Goal: Find specific page/section: Find specific page/section

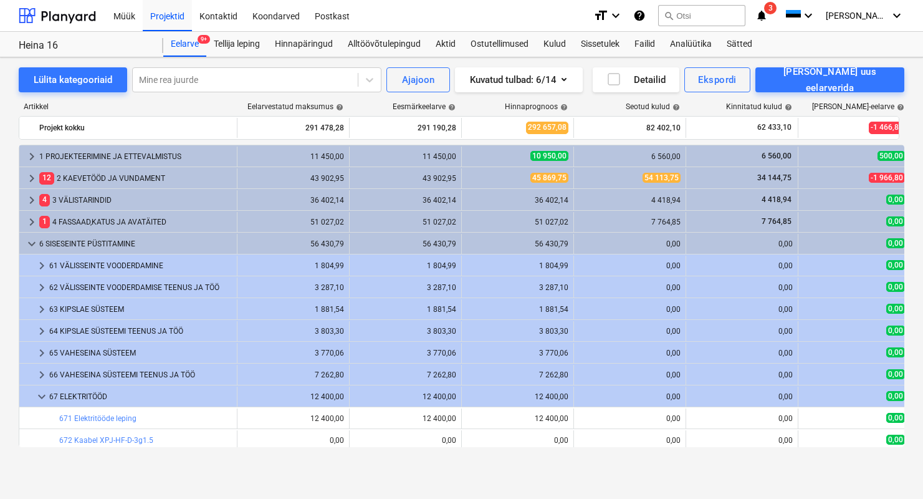
scroll to position [156, 0]
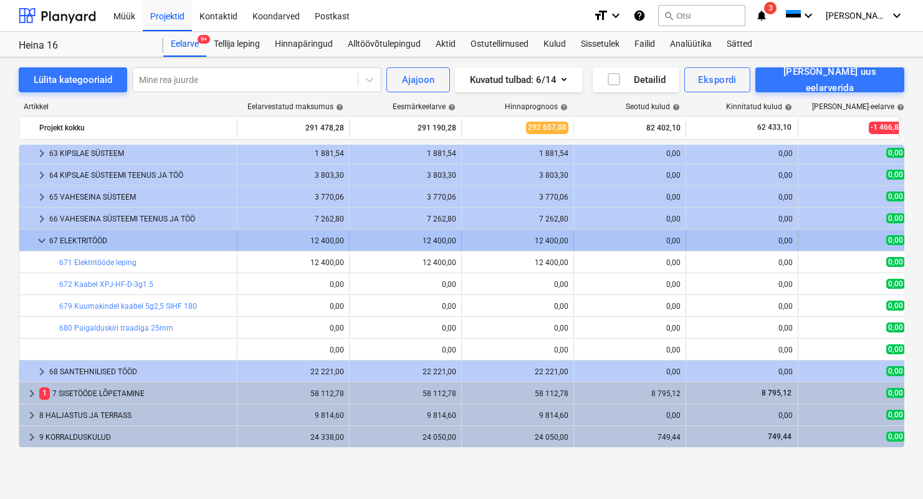
click at [34, 235] on span "keyboard_arrow_down" at bounding box center [41, 240] width 15 height 15
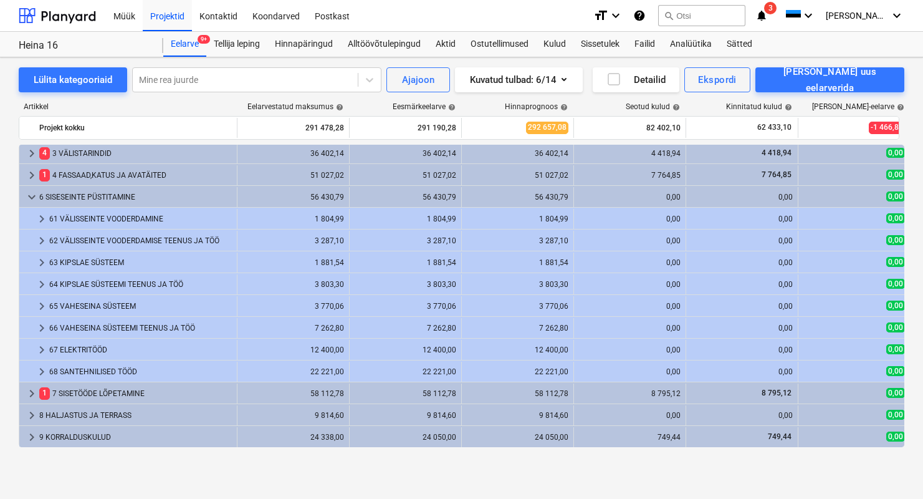
scroll to position [47, 0]
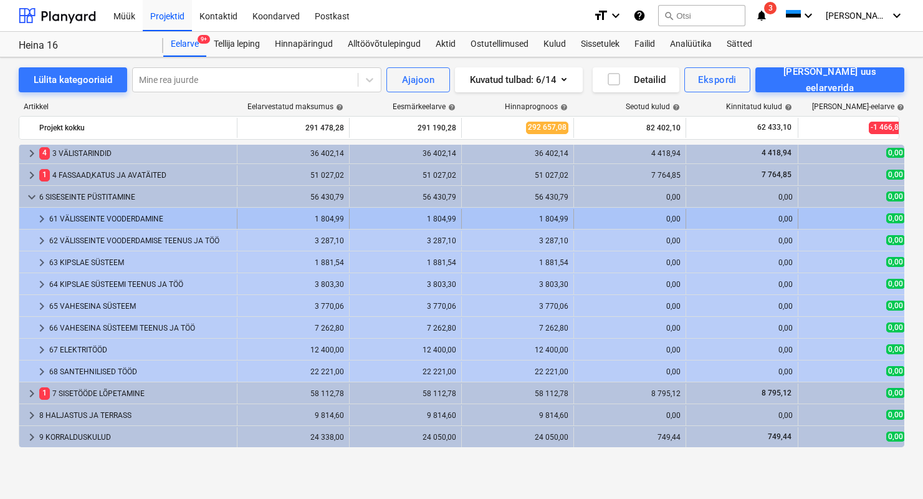
click at [67, 219] on div "61 VÄLISSEINTE VOODERDAMINE" at bounding box center [140, 219] width 183 height 20
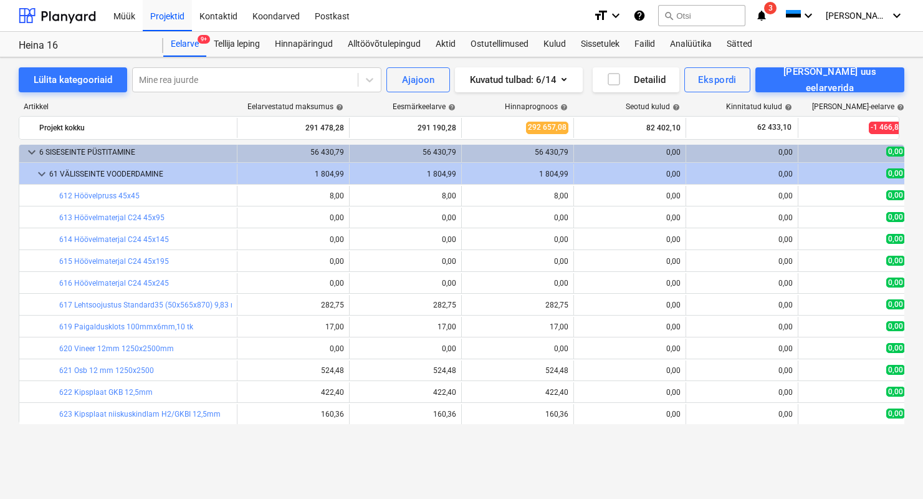
scroll to position [26, 0]
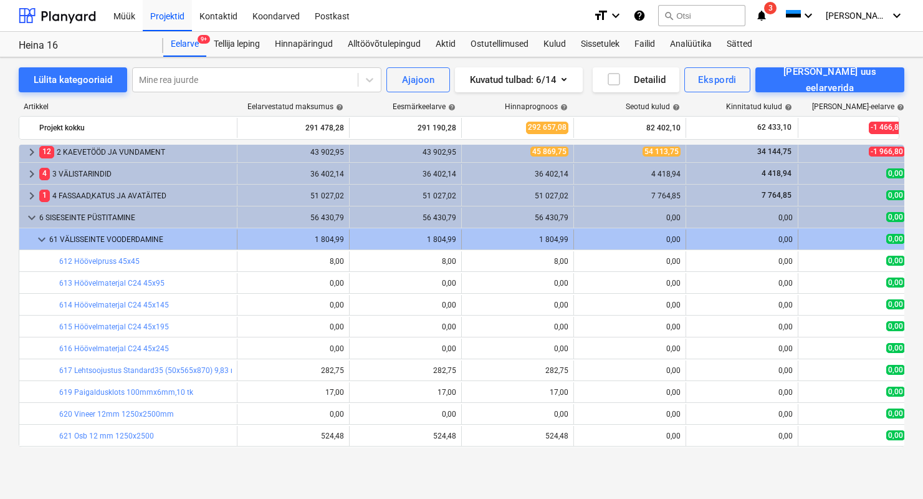
click at [44, 236] on span "keyboard_arrow_down" at bounding box center [41, 239] width 15 height 15
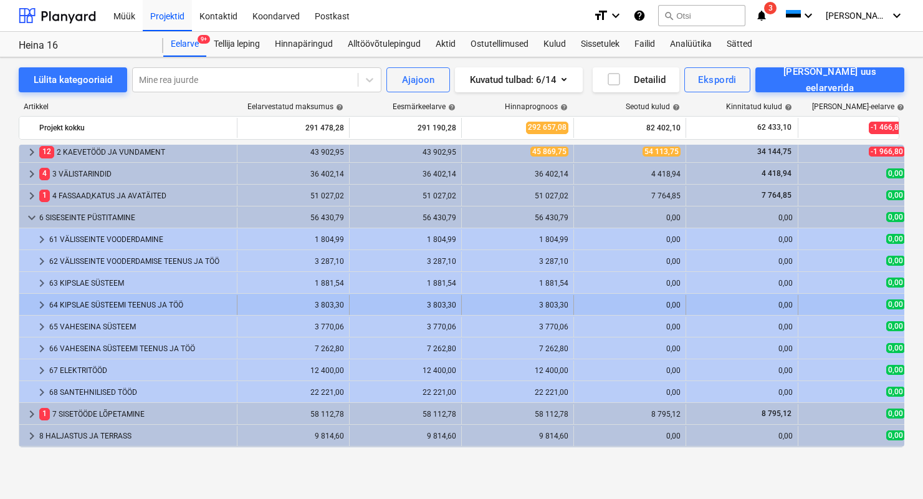
click at [102, 309] on div "64 KIPSLAE SÜSTEEMI TEENUS JA TÖÖ" at bounding box center [140, 305] width 183 height 20
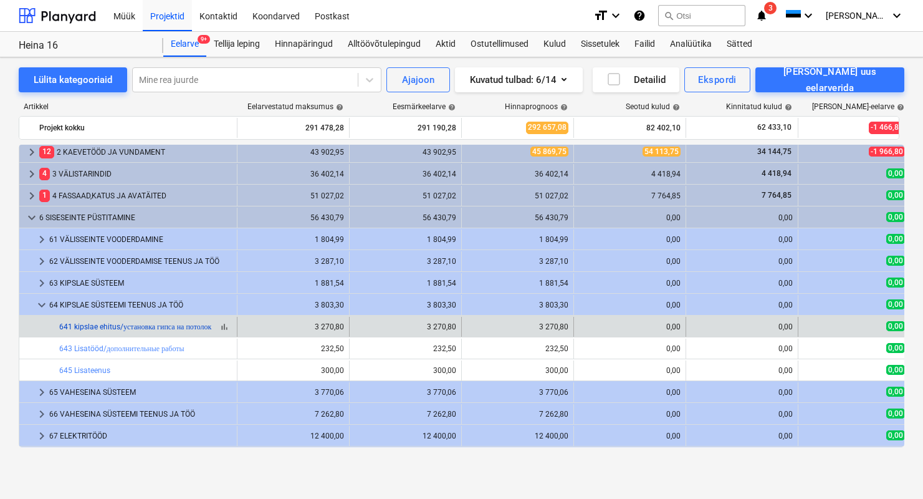
click at [105, 327] on link "641 kipslae ehitus/установка гипса на потолок" at bounding box center [135, 326] width 152 height 9
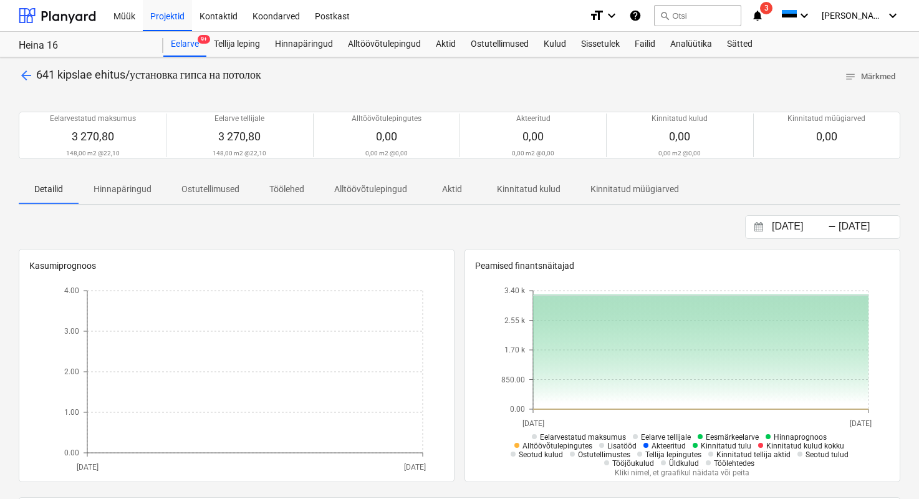
click at [22, 69] on span "arrow_back" at bounding box center [26, 75] width 15 height 15
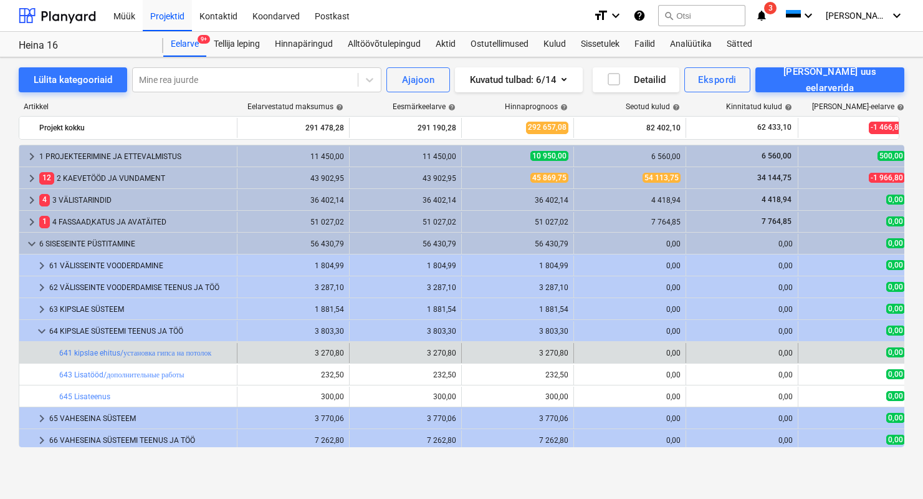
scroll to position [26, 0]
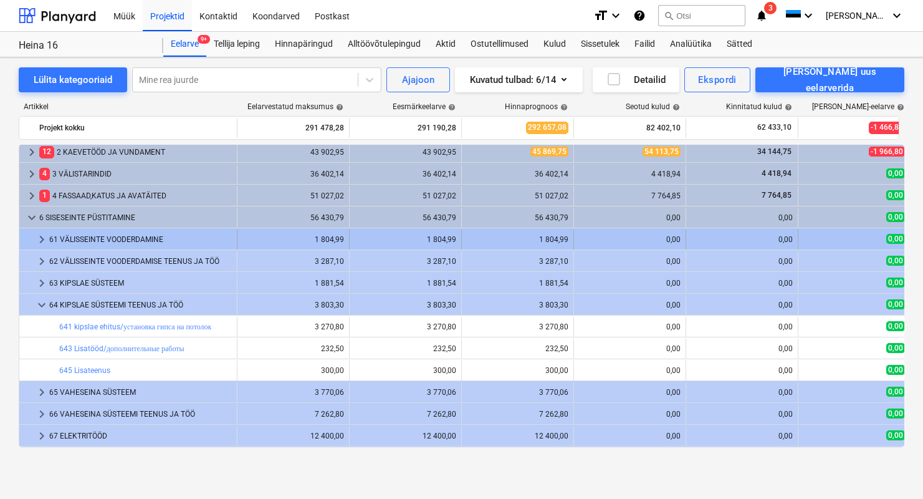
click at [107, 243] on div "61 VÄLISSEINTE VOODERDAMINE" at bounding box center [140, 239] width 183 height 20
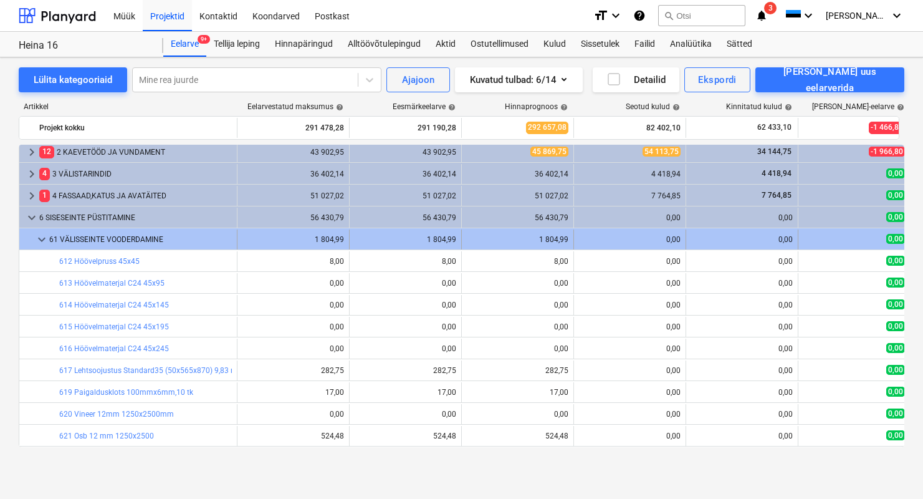
click at [37, 244] on span "keyboard_arrow_down" at bounding box center [41, 239] width 15 height 15
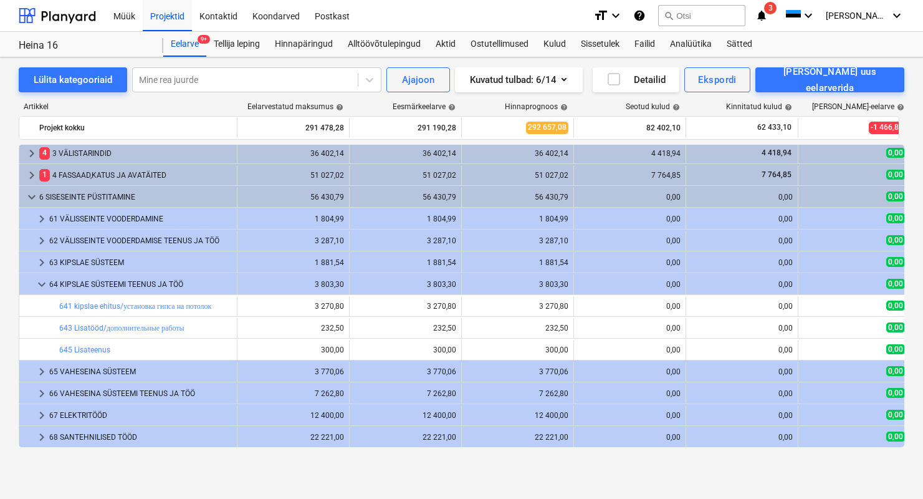
scroll to position [49, 0]
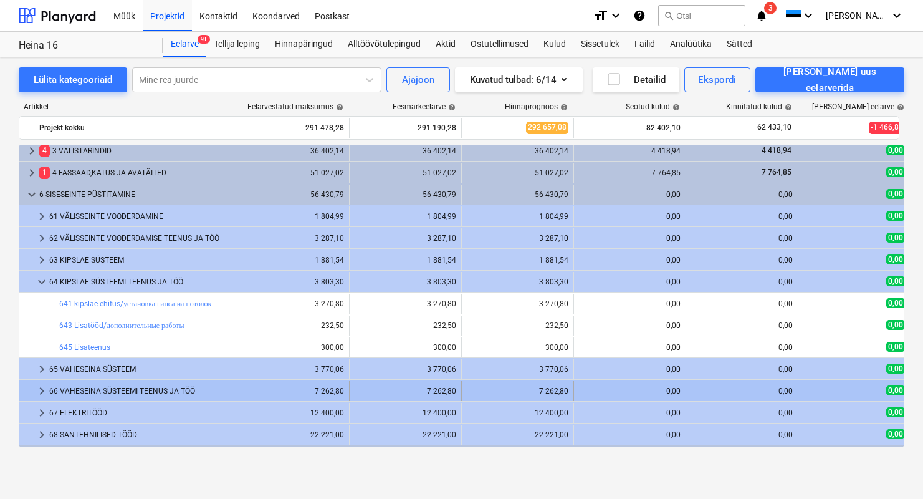
click at [106, 384] on div "66 VAHESEINA SÜSTEEMI TEENUS JA TÖÖ" at bounding box center [140, 391] width 183 height 20
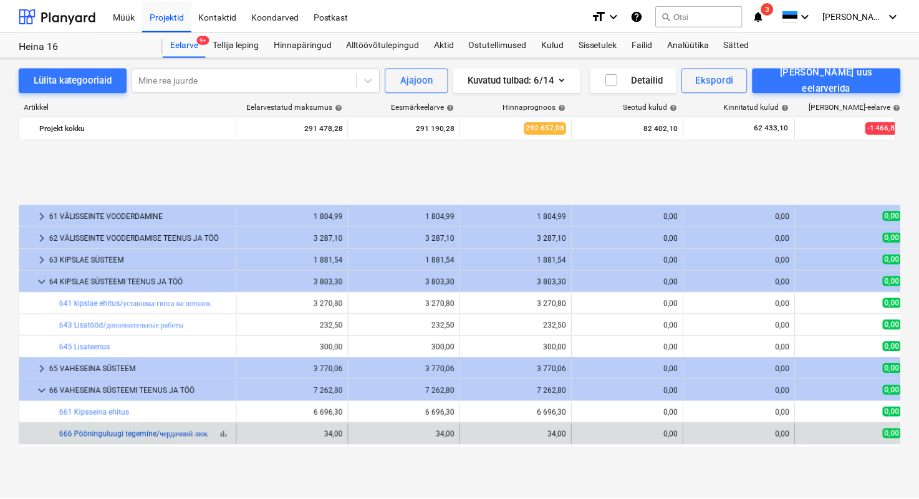
scroll to position [148, 0]
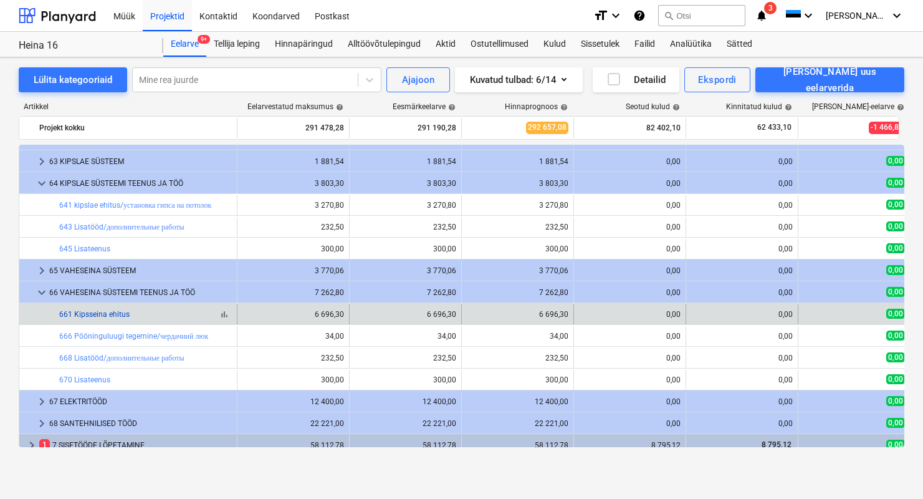
click at [97, 314] on link "661 Kipsseina ehitus" at bounding box center [94, 314] width 70 height 9
